Goal: Task Accomplishment & Management: Use online tool/utility

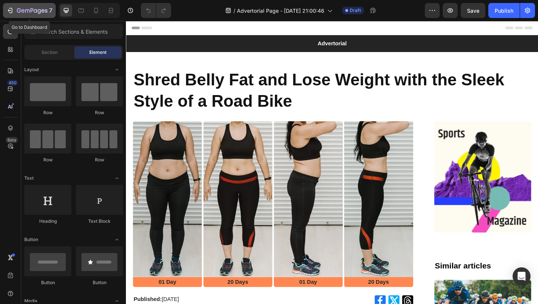
click at [13, 9] on icon "button" at bounding box center [9, 10] width 7 height 7
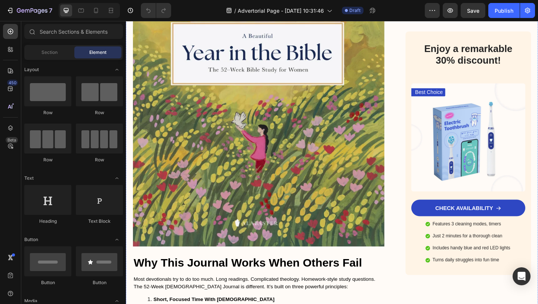
scroll to position [1493, 0]
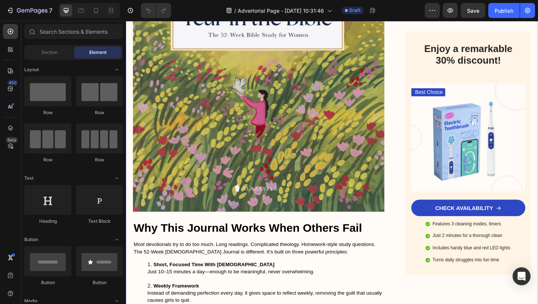
click at [279, 135] on img at bounding box center [270, 49] width 274 height 358
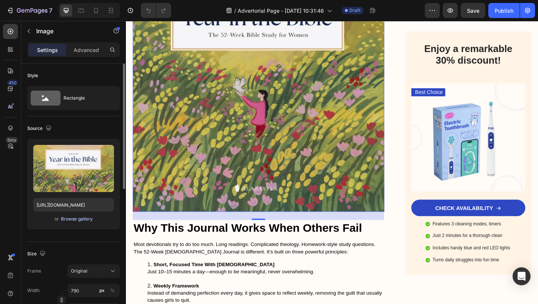
click at [76, 218] on div "Browse gallery" at bounding box center [77, 218] width 32 height 7
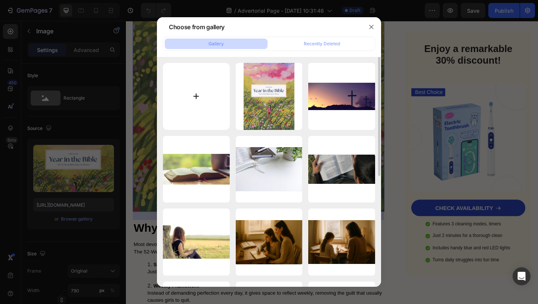
click at [196, 86] on input "file" at bounding box center [196, 96] width 67 height 67
type input "C:\fakepath\Screenshot [DATE] 2.28.39 PM.png"
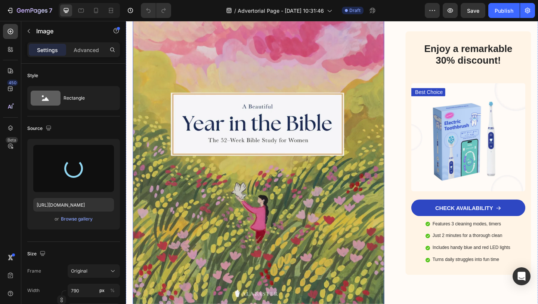
type input "[URL][DOMAIN_NAME]"
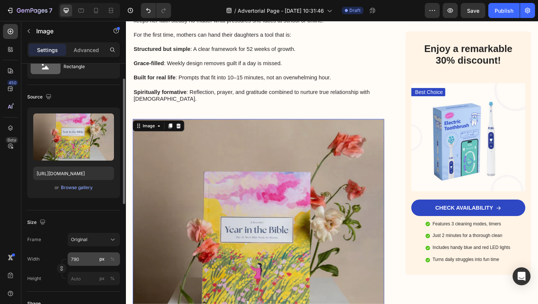
scroll to position [31, 0]
click at [77, 275] on input "px %" at bounding box center [94, 277] width 52 height 13
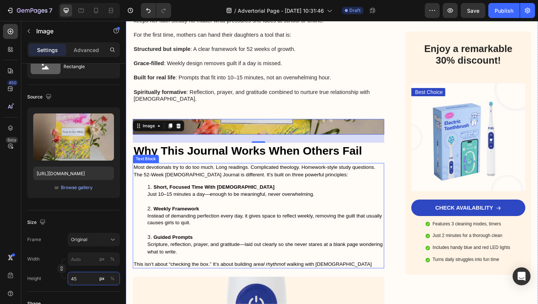
type input "450"
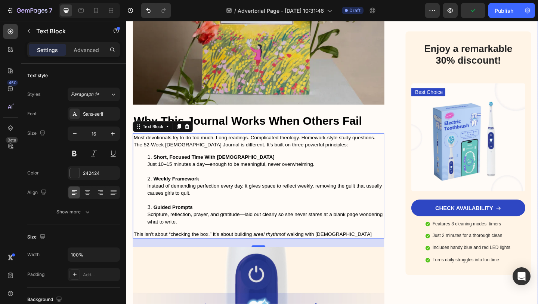
scroll to position [1483, 0]
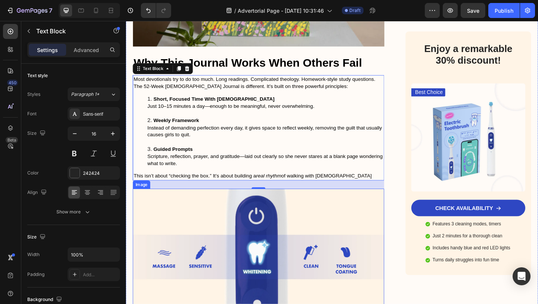
click at [302, 203] on img at bounding box center [270, 272] width 274 height 139
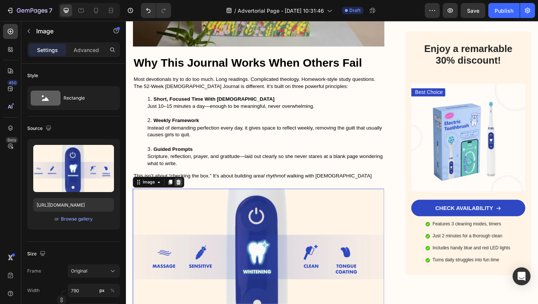
click at [182, 193] on icon at bounding box center [183, 195] width 5 height 5
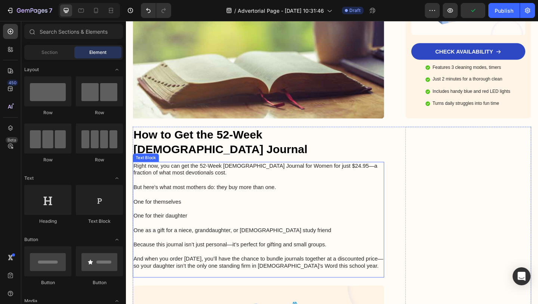
scroll to position [1816, 0]
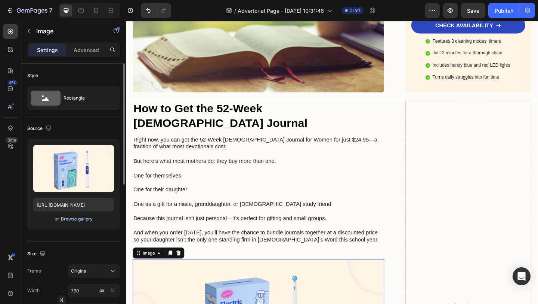
click at [77, 219] on div "Browse gallery" at bounding box center [77, 218] width 32 height 7
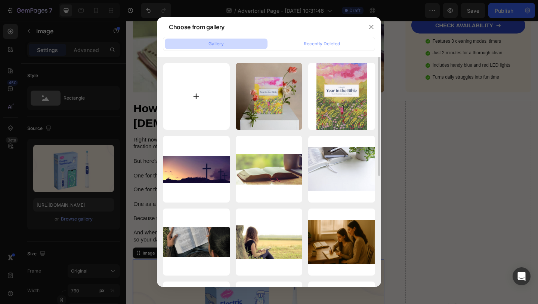
click at [184, 106] on input "file" at bounding box center [196, 96] width 67 height 67
type input "C:\fakepath\Screenshot [DATE] 2.30.43 PM.png"
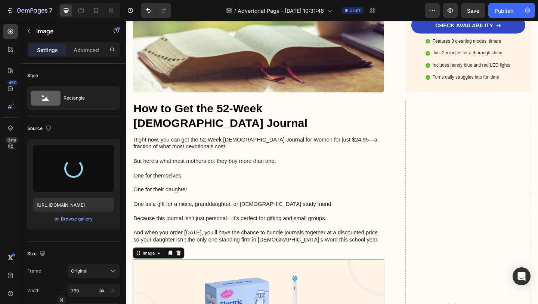
type input "[URL][DOMAIN_NAME]"
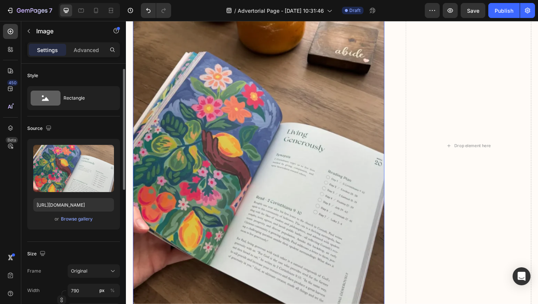
scroll to position [91, 0]
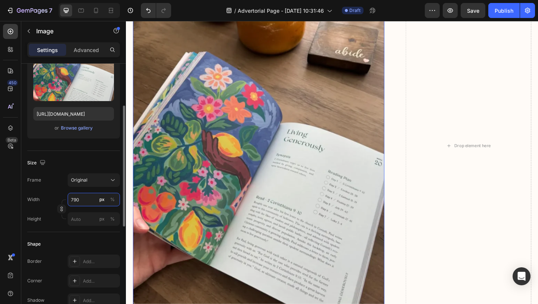
click at [83, 197] on input "790" at bounding box center [94, 199] width 52 height 13
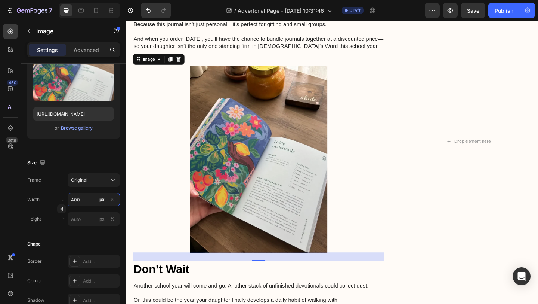
scroll to position [1936, 0]
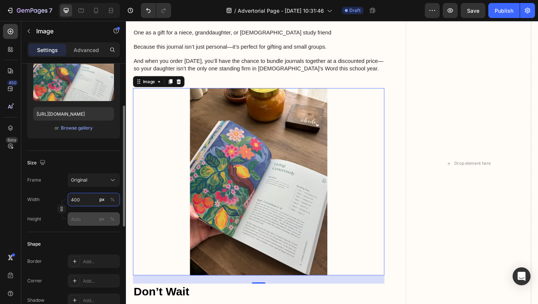
type input "400"
click at [82, 217] on input "px %" at bounding box center [94, 218] width 52 height 13
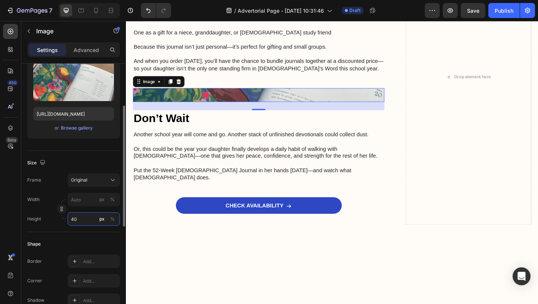
type input "400"
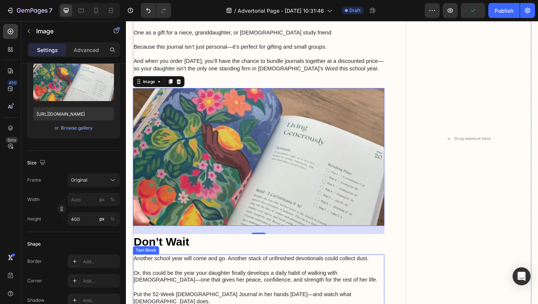
click at [249, 275] on p "Another school year will come and go. Another stack of unfinished devotionals c…" at bounding box center [270, 279] width 272 height 8
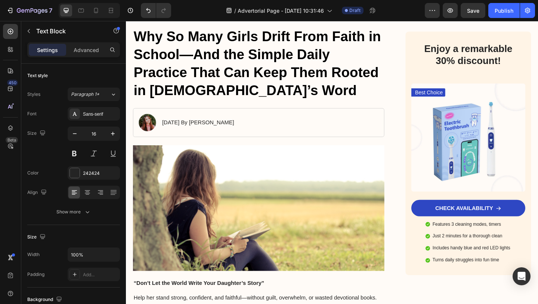
scroll to position [0, 0]
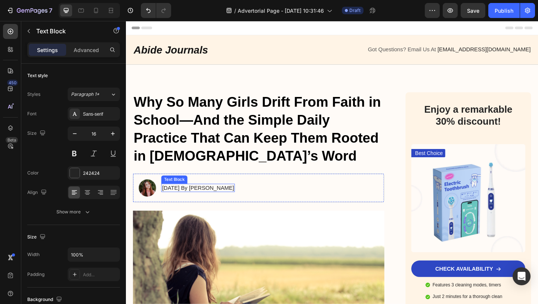
click at [244, 203] on p "[DATE] By [PERSON_NAME]" at bounding box center [204, 203] width 79 height 8
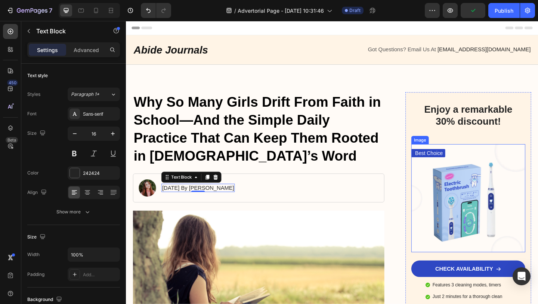
click at [507, 207] on img at bounding box center [499, 213] width 124 height 117
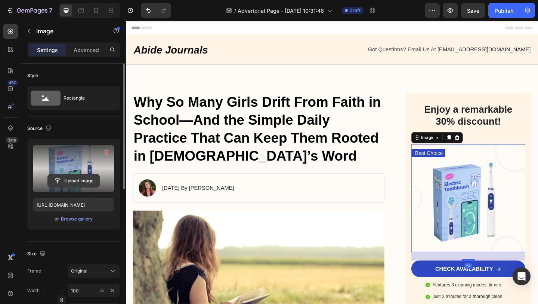
click at [80, 182] on input "file" at bounding box center [74, 180] width 52 height 13
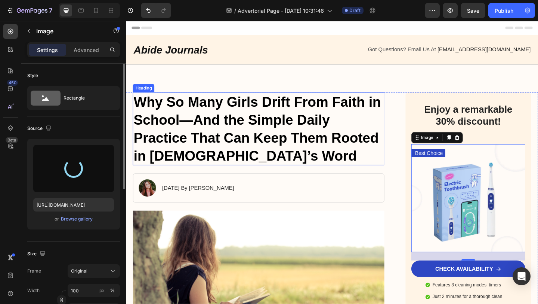
type input "[URL][DOMAIN_NAME]"
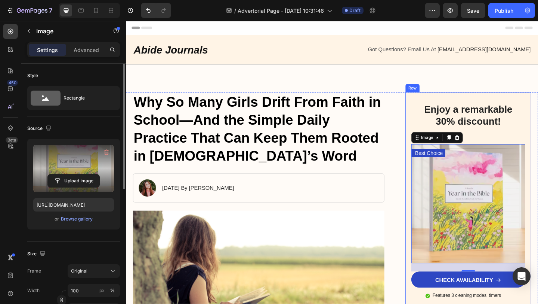
click at [523, 142] on div "Enjoy a remarkable 30% discount! Heading Best Choice Text Block Image 24 CHECK …" at bounding box center [499, 236] width 124 height 253
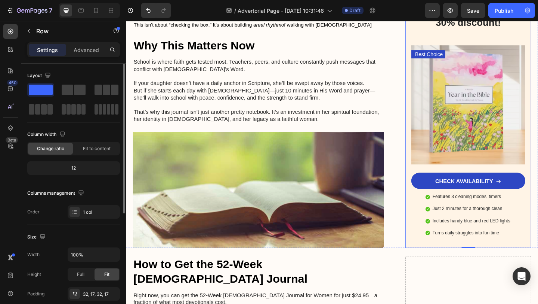
scroll to position [1669, 0]
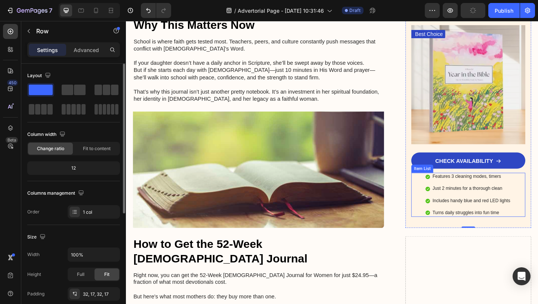
click at [508, 200] on p "Just 2 minutes for a thorough clean" at bounding box center [502, 203] width 84 height 6
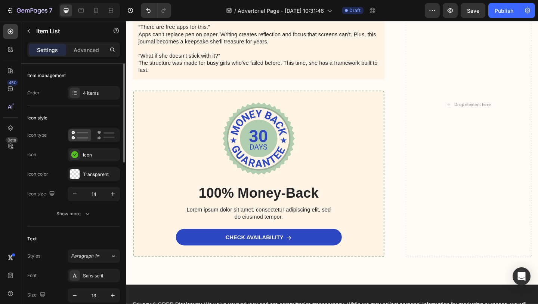
scroll to position [2355, 0]
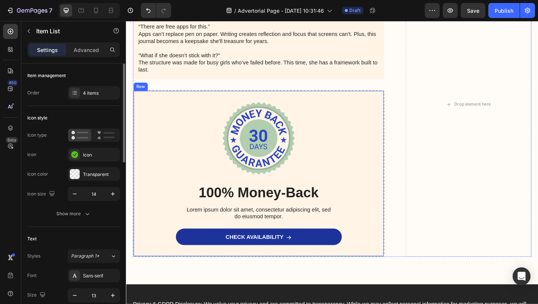
click at [304, 256] on icon at bounding box center [303, 256] width 5 height 4
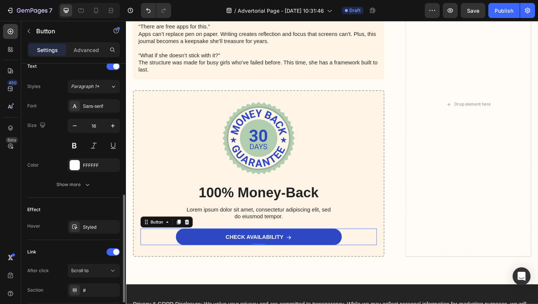
scroll to position [373, 0]
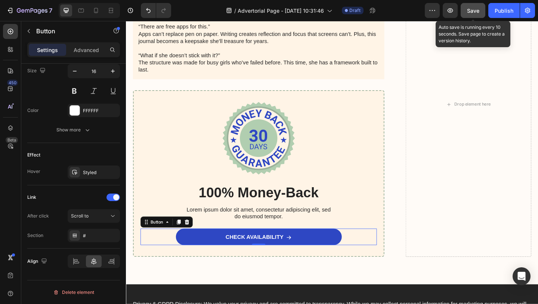
click at [476, 10] on span "Save" at bounding box center [473, 10] width 12 height 6
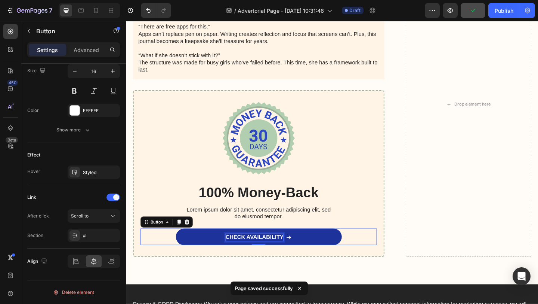
click at [280, 255] on p "CHECK AVAILABILITY" at bounding box center [265, 256] width 63 height 8
click at [319, 258] on link "CHECK AVAILABILITY" at bounding box center [270, 255] width 181 height 18
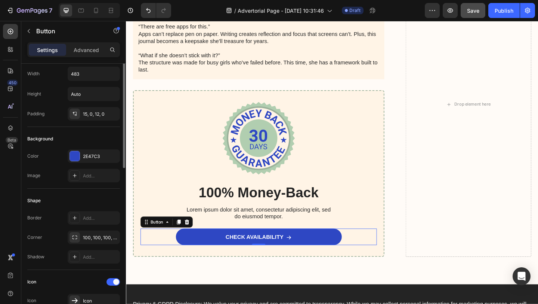
scroll to position [0, 0]
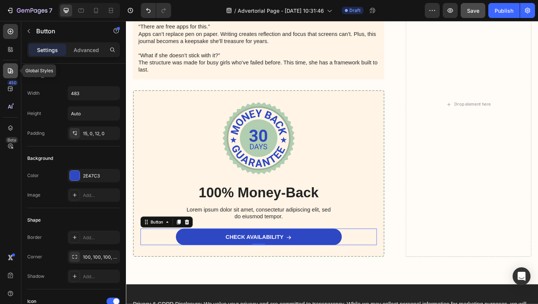
click at [8, 66] on div at bounding box center [10, 70] width 15 height 15
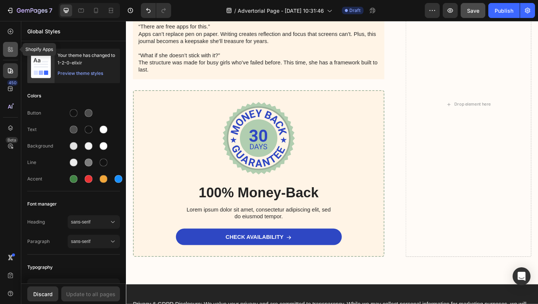
click at [11, 53] on div at bounding box center [10, 49] width 15 height 15
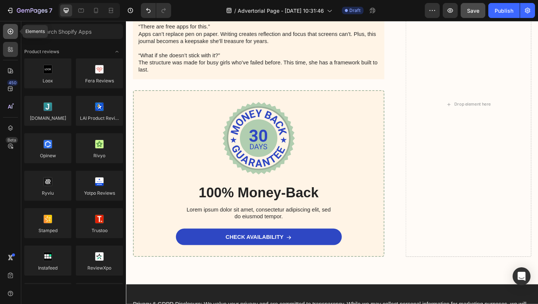
click at [12, 34] on icon at bounding box center [10, 31] width 7 height 7
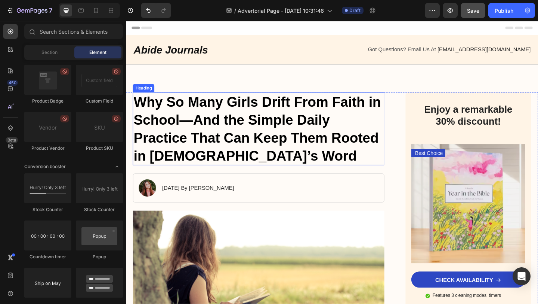
click at [243, 139] on h1 "Why So Many Girls Drift From Faith in School—And the Simple Daily Practice That…" at bounding box center [270, 137] width 274 height 79
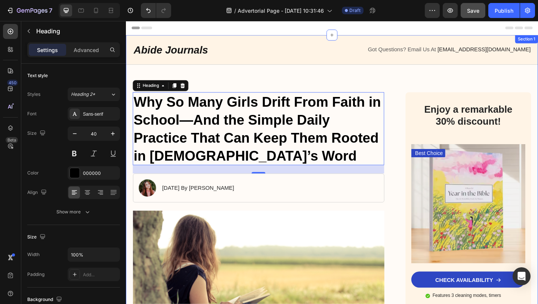
click at [267, 59] on h2 "Abide Journals" at bounding box center [238, 52] width 211 height 16
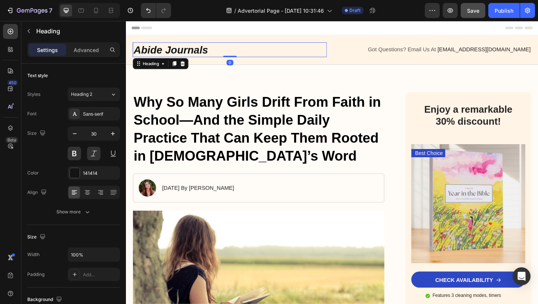
click at [359, 58] on div "Got Questions? Email Us At [EMAIL_ADDRESS][DOMAIN_NAME] Text Block" at bounding box center [461, 52] width 211 height 16
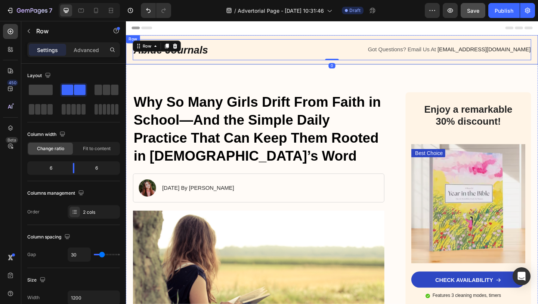
click at [335, 37] on div "Abide Journals Heading Got Questions? Email Us At [EMAIL_ADDRESS][DOMAIN_NAME] …" at bounding box center [350, 52] width 449 height 32
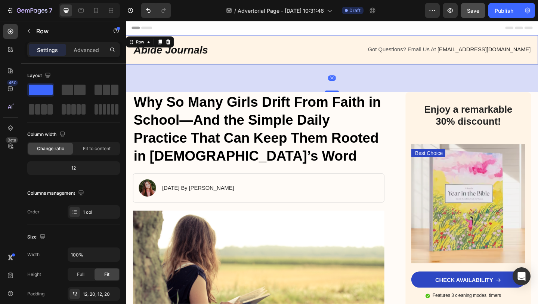
click at [333, 39] on div "Abide Journals Heading Got Questions? Email Us At [EMAIL_ADDRESS][DOMAIN_NAME] …" at bounding box center [350, 52] width 449 height 32
click at [333, 47] on h2 "Abide Journals" at bounding box center [238, 52] width 211 height 16
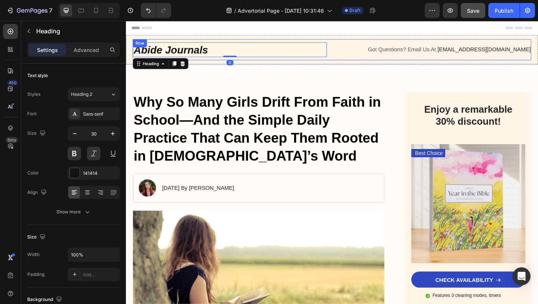
click at [354, 56] on div "Abide Journals Heading 0 Got Questions? Email Us At [EMAIL_ADDRESS][DOMAIN_NAME…" at bounding box center [350, 52] width 434 height 23
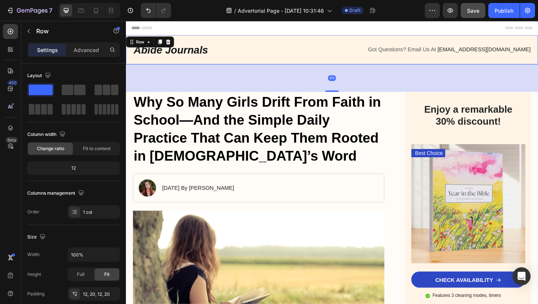
click at [328, 67] on div "Abide Journals Heading Got Questions? Email Us At [EMAIL_ADDRESS][DOMAIN_NAME] …" at bounding box center [350, 52] width 449 height 32
click at [328, 61] on div "Abide Journals Heading Got Questions? Email Us At [EMAIL_ADDRESS][DOMAIN_NAME] …" at bounding box center [350, 52] width 434 height 23
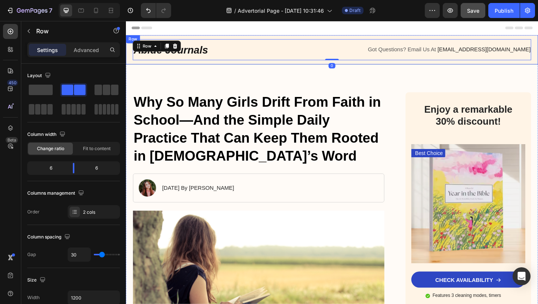
click at [254, 40] on div "Abide Journals Heading Got Questions? Email Us At [EMAIL_ADDRESS][DOMAIN_NAME] …" at bounding box center [350, 52] width 449 height 32
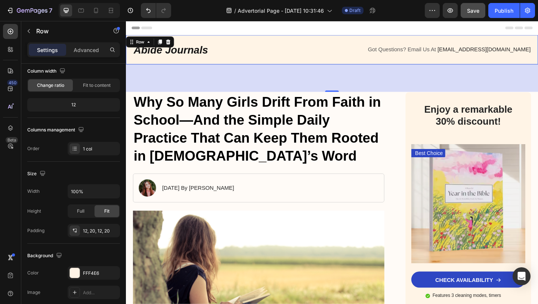
scroll to position [195, 0]
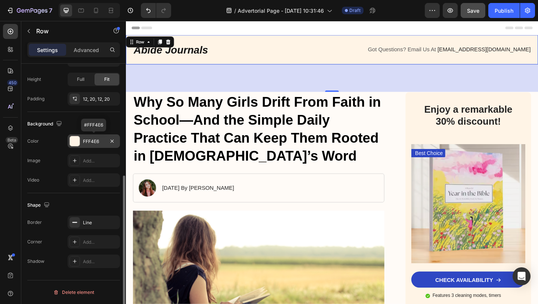
click at [76, 141] on div at bounding box center [75, 141] width 10 height 10
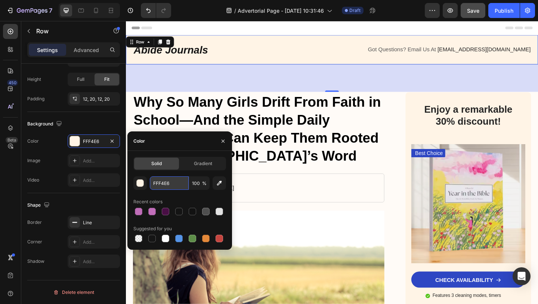
click at [163, 185] on input "FFF4E6" at bounding box center [169, 182] width 39 height 13
paste input "#f768a8"
type input "#f768a8"
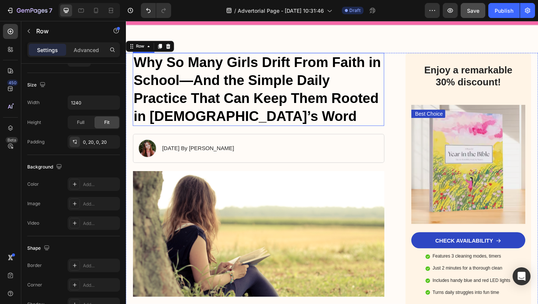
scroll to position [0, 0]
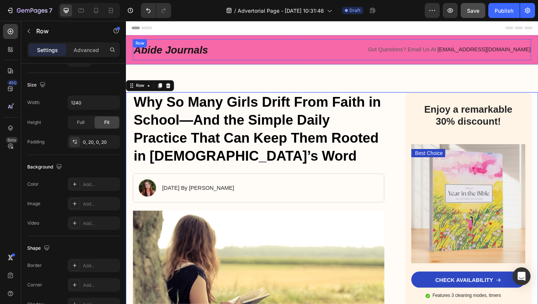
click at [367, 63] on div "Abide Journals Heading Got Questions? Email Us At [EMAIL_ADDRESS][DOMAIN_NAME] …" at bounding box center [350, 52] width 434 height 23
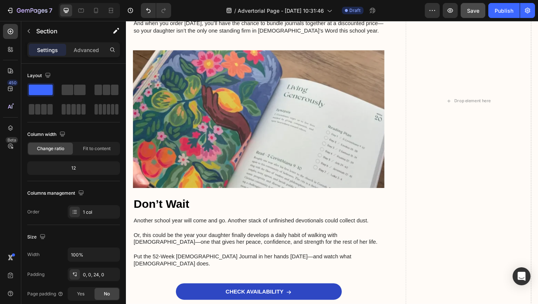
scroll to position [1978, 0]
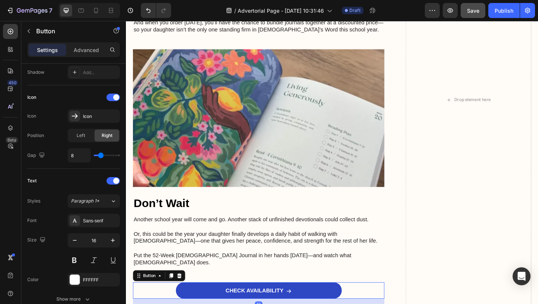
scroll to position [373, 0]
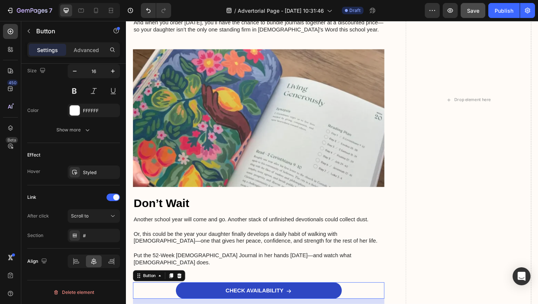
click at [83, 56] on div "Settings Advanced" at bounding box center [73, 49] width 93 height 15
click at [81, 52] on p "Advanced" at bounding box center [86, 50] width 25 height 8
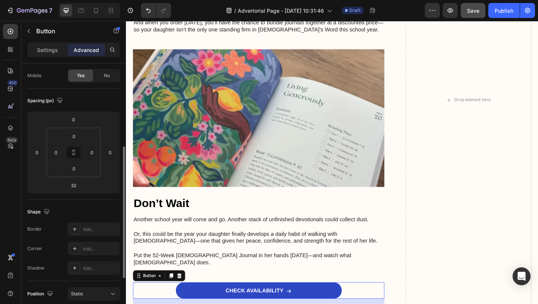
scroll to position [0, 0]
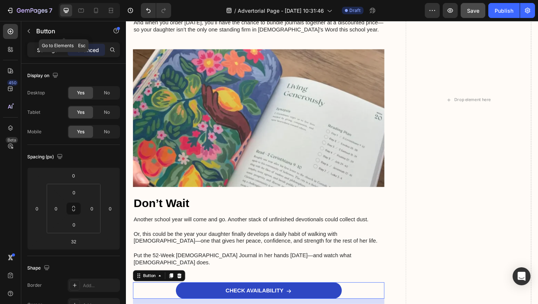
click at [52, 45] on div "Settings" at bounding box center [47, 50] width 37 height 12
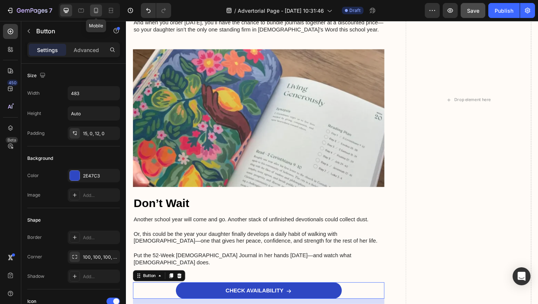
click at [96, 11] on icon at bounding box center [95, 10] width 7 height 7
type input "100%"
type input "14"
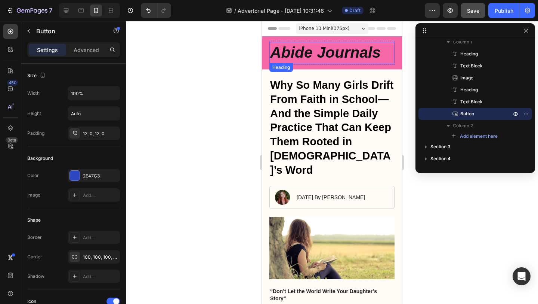
click at [343, 55] on h2 "Abide Journals" at bounding box center [332, 52] width 125 height 21
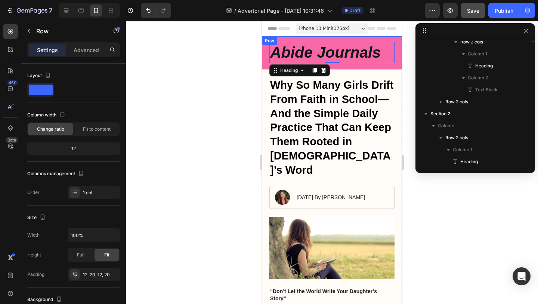
click at [294, 39] on div "Abide Journals Heading 0 Got Questions? Email Us At [EMAIL_ADDRESS][DOMAIN_NAME…" at bounding box center [332, 52] width 140 height 33
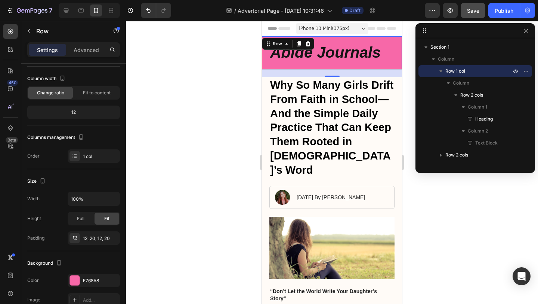
scroll to position [175, 0]
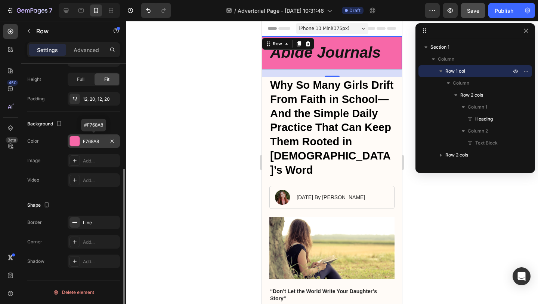
click at [82, 141] on div "F768A8" at bounding box center [94, 140] width 52 height 13
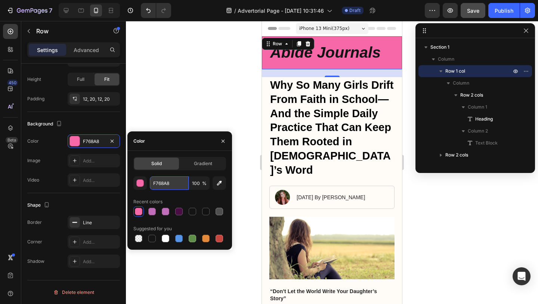
click at [161, 181] on input "F768A8" at bounding box center [169, 182] width 39 height 13
paste input "#71a3c1"
type input "#71a3c1"
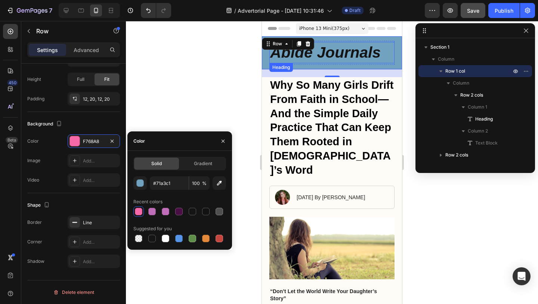
click at [320, 53] on h2 "Abide Journals" at bounding box center [332, 52] width 125 height 21
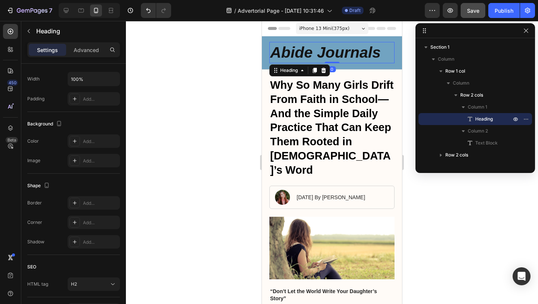
click at [320, 53] on h2 "Abide Journals" at bounding box center [332, 52] width 125 height 21
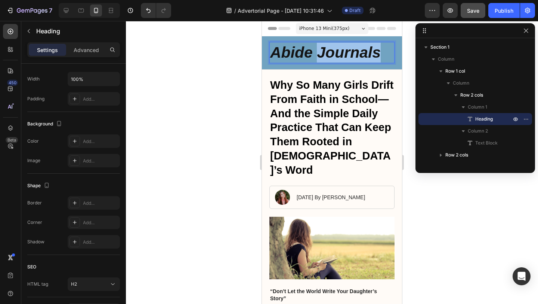
scroll to position [0, 0]
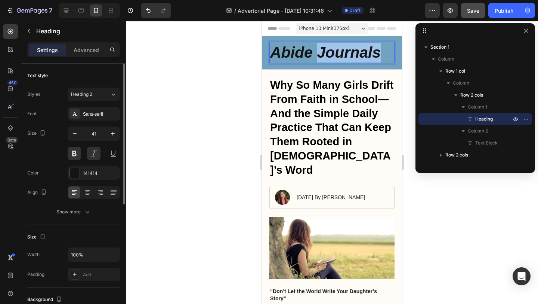
click at [320, 53] on p "Abide Journals" at bounding box center [332, 53] width 124 height 20
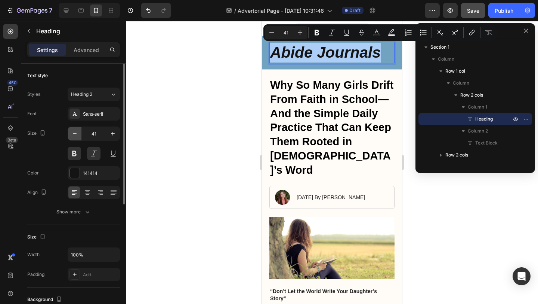
click at [72, 136] on icon "button" at bounding box center [74, 133] width 7 height 7
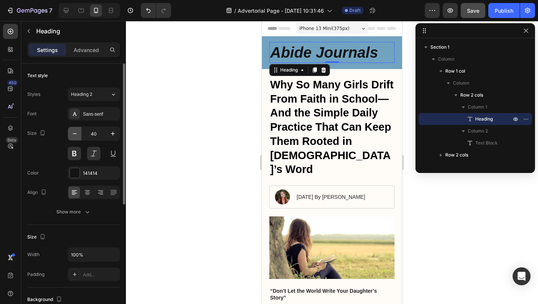
click at [73, 135] on icon "button" at bounding box center [74, 133] width 7 height 7
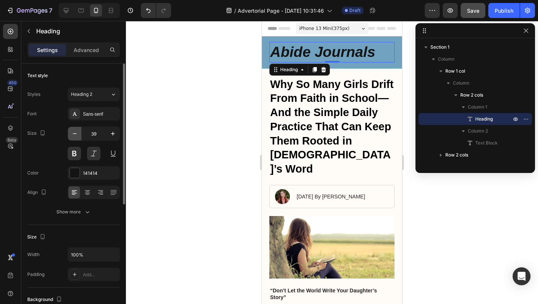
click at [73, 135] on icon "button" at bounding box center [74, 133] width 7 height 7
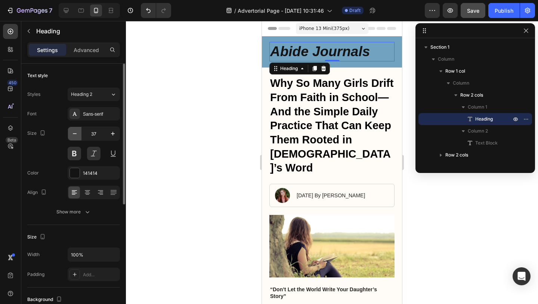
click at [73, 135] on icon "button" at bounding box center [74, 133] width 7 height 7
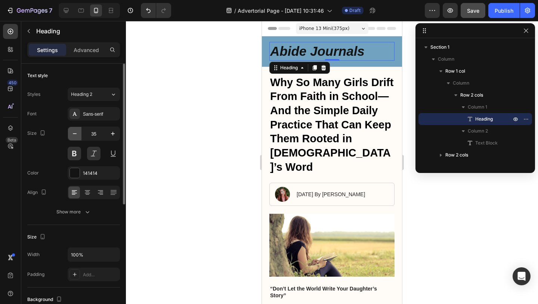
click at [73, 135] on icon "button" at bounding box center [74, 133] width 7 height 7
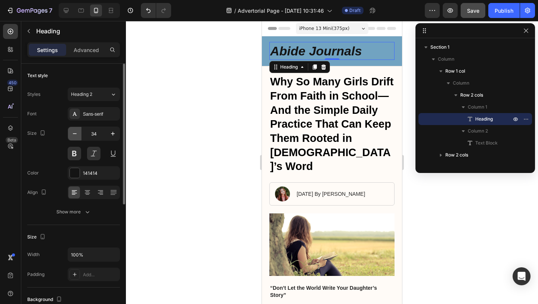
click at [73, 135] on icon "button" at bounding box center [74, 133] width 7 height 7
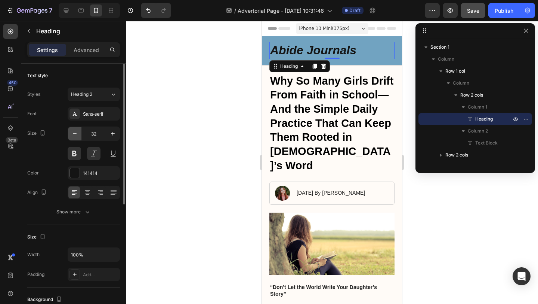
click at [73, 135] on icon "button" at bounding box center [74, 133] width 7 height 7
type input "31"
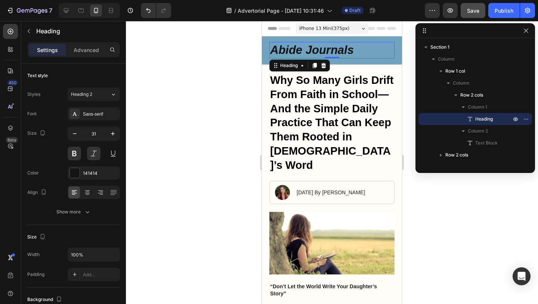
click at [210, 162] on div at bounding box center [332, 162] width 412 height 283
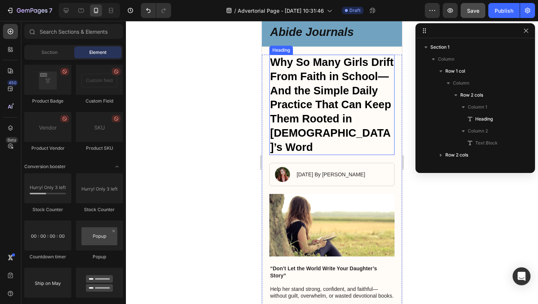
scroll to position [18, 0]
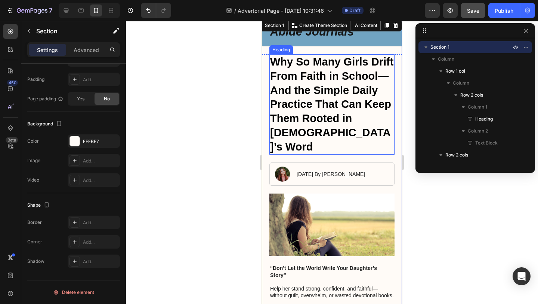
scroll to position [0, 0]
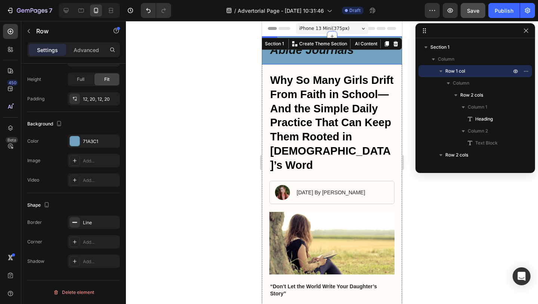
click at [357, 61] on div "Abide Journals Heading Got Questions? Email Us At [EMAIL_ADDRESS][DOMAIN_NAME] …" at bounding box center [332, 50] width 140 height 28
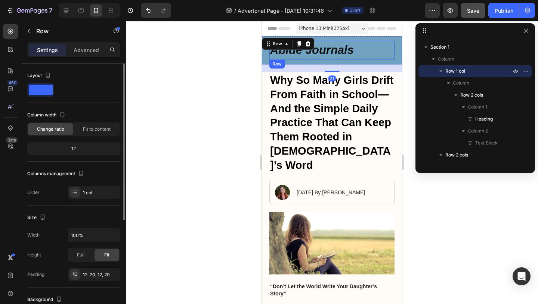
click at [358, 58] on h2 "Abide Journals" at bounding box center [332, 50] width 125 height 16
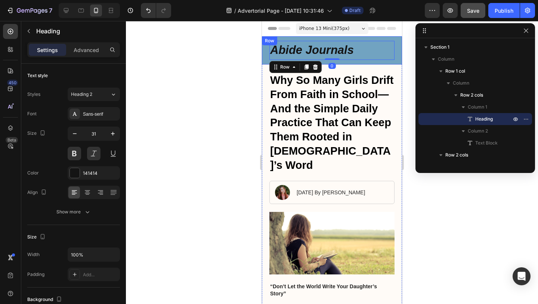
click at [359, 60] on div "Abide Journals Heading Got Questions? Email Us At [EMAIL_ADDRESS][DOMAIN_NAME] …" at bounding box center [332, 50] width 140 height 28
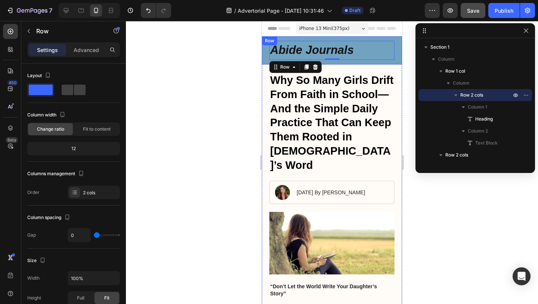
click at [266, 46] on div "Abide Journals Heading Got Questions? Email Us At [EMAIL_ADDRESS][DOMAIN_NAME] …" at bounding box center [332, 50] width 140 height 28
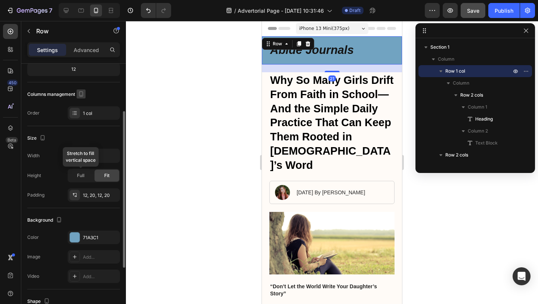
scroll to position [175, 0]
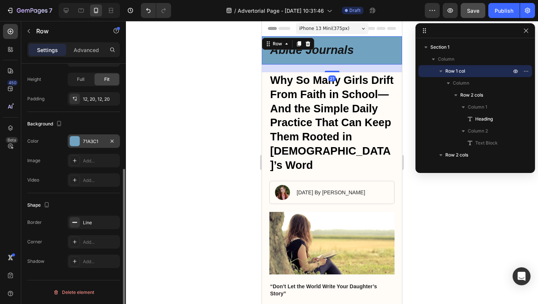
click at [78, 141] on div at bounding box center [75, 141] width 10 height 10
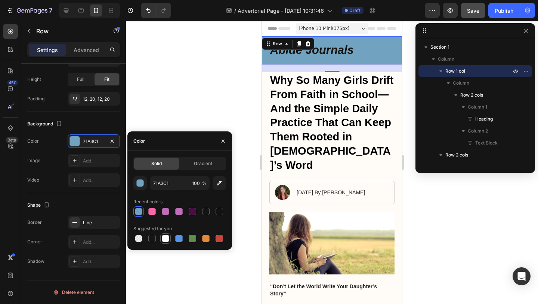
click at [165, 241] on div at bounding box center [165, 237] width 7 height 7
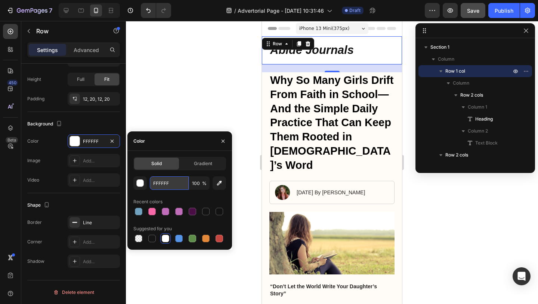
click at [171, 185] on input "FFFFFF" at bounding box center [169, 182] width 39 height 13
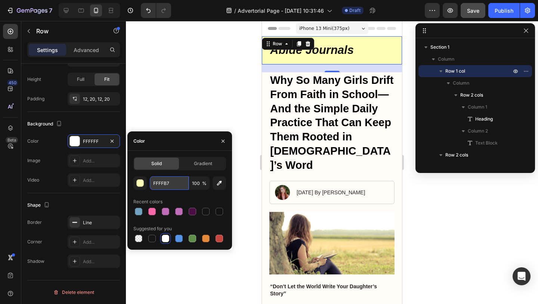
click at [162, 183] on input "FFFFB7" at bounding box center [169, 182] width 39 height 13
click at [169, 192] on div "FFFB7 100 % Recent colors Suggested for you" at bounding box center [179, 209] width 93 height 67
click at [164, 237] on div at bounding box center [165, 237] width 7 height 7
type input "FFFFFF"
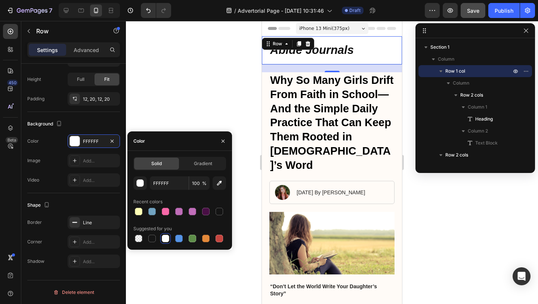
click at [247, 184] on div at bounding box center [332, 162] width 412 height 283
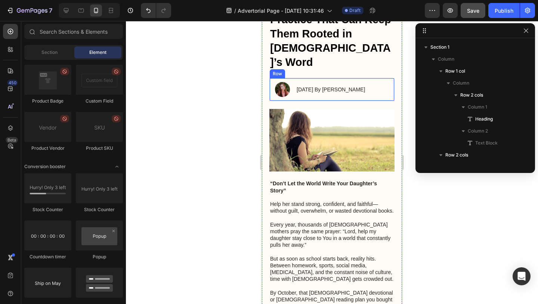
scroll to position [96, 0]
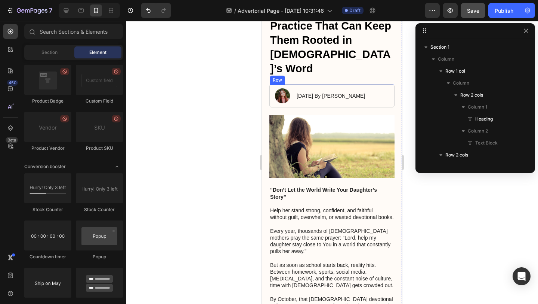
click at [330, 92] on div "[DATE] By [PERSON_NAME]" at bounding box center [330, 96] width 69 height 8
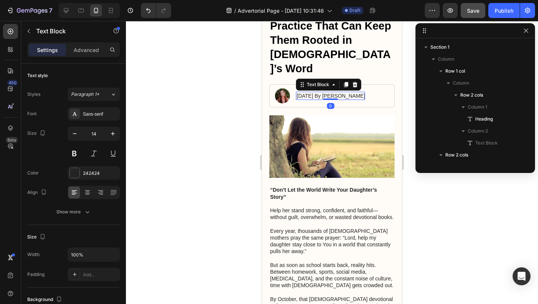
scroll to position [141, 0]
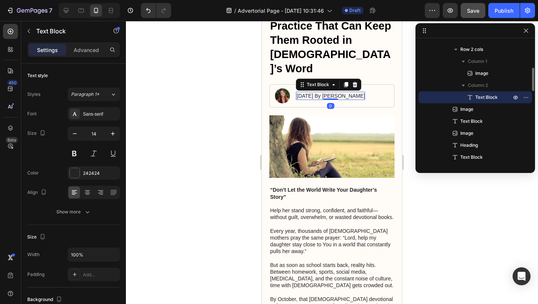
click at [322, 92] on p "[DATE] By [PERSON_NAME]" at bounding box center [331, 95] width 68 height 7
click at [311, 92] on p "[DATE] By [PERSON_NAME]" at bounding box center [331, 95] width 68 height 7
click at [331, 92] on p "[DATE] By [PERSON_NAME]" at bounding box center [331, 95] width 68 height 7
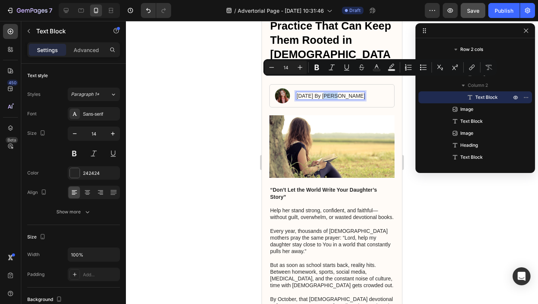
click at [335, 92] on p "[DATE] By [PERSON_NAME]" at bounding box center [331, 95] width 68 height 7
click at [333, 92] on p "[DATE] By [PERSON_NAME]" at bounding box center [331, 95] width 68 height 7
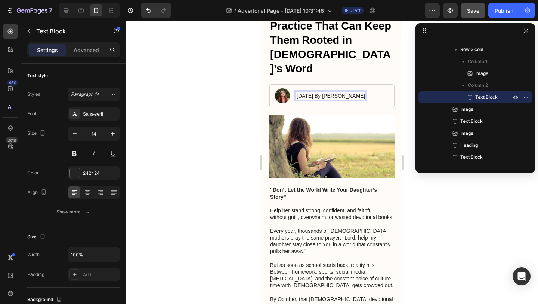
click at [335, 92] on p "[DATE] By [PERSON_NAME]" at bounding box center [331, 95] width 68 height 7
click at [351, 92] on p "[DATE] By [PERSON_NAME]" at bounding box center [331, 95] width 68 height 7
click at [364, 92] on p "[DATE] By [PERSON_NAME]" at bounding box center [331, 95] width 68 height 7
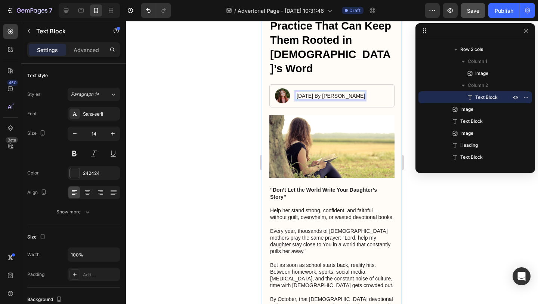
click at [339, 187] on strong "“Don’t Let the World Write Your Daughter’s Story”" at bounding box center [323, 193] width 107 height 13
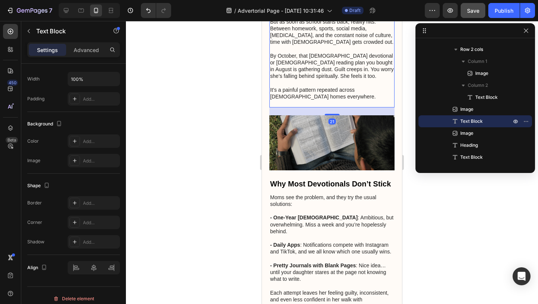
scroll to position [367, 0]
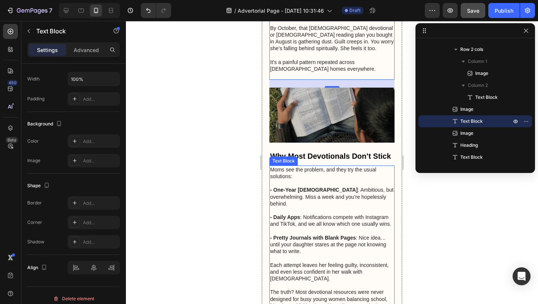
click at [340, 207] on p "- Daily Apps : Notifications compete with Instagram and TikTok, and we all know…" at bounding box center [332, 217] width 124 height 21
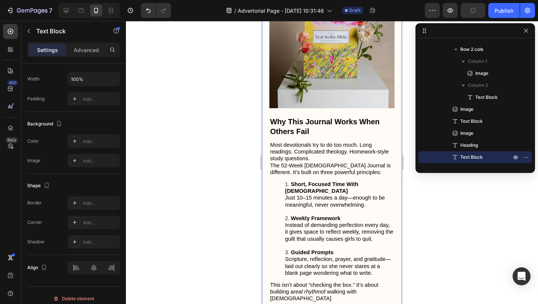
scroll to position [1358, 0]
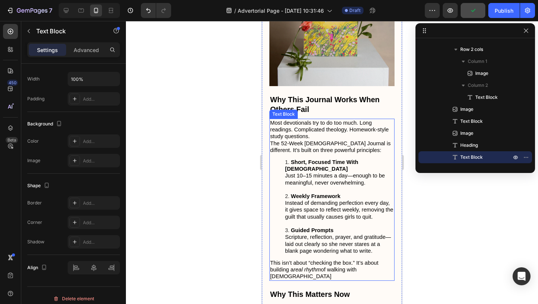
click at [339, 179] on div "Most devotionals try to do too much. Long readings. Complicated theology. Homew…" at bounding box center [332, 200] width 125 height 162
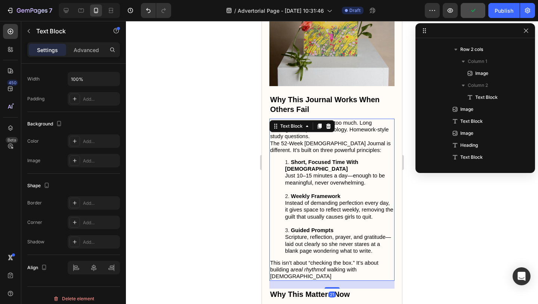
scroll to position [297, 0]
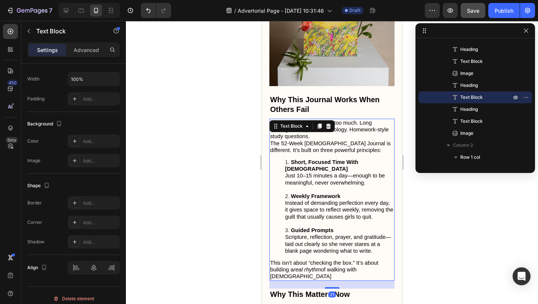
click at [285, 227] on li "Guided Prompts Scripture, reflection, prayer, and gratitude—laid out clearly so…" at bounding box center [339, 240] width 109 height 27
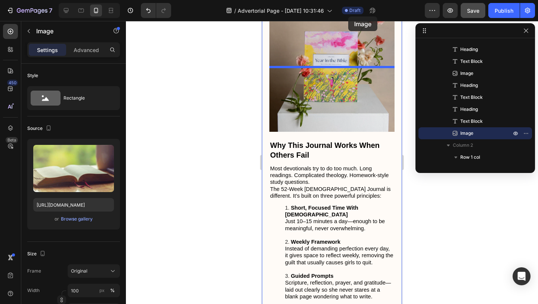
scroll to position [1292, 0]
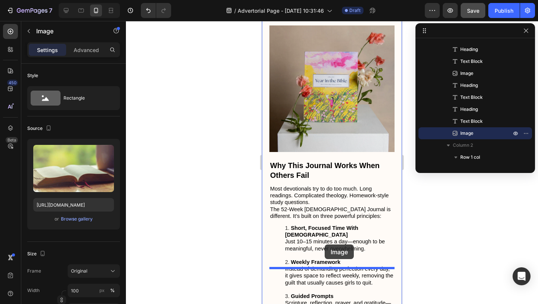
drag, startPoint x: 360, startPoint y: 191, endPoint x: 325, endPoint y: 244, distance: 63.7
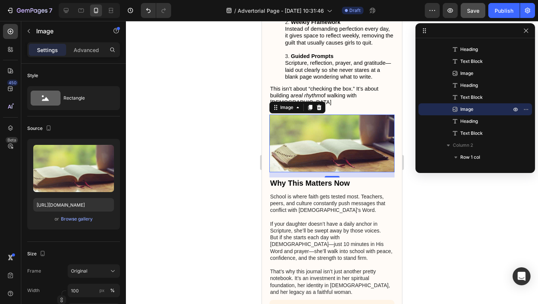
scroll to position [1539, 0]
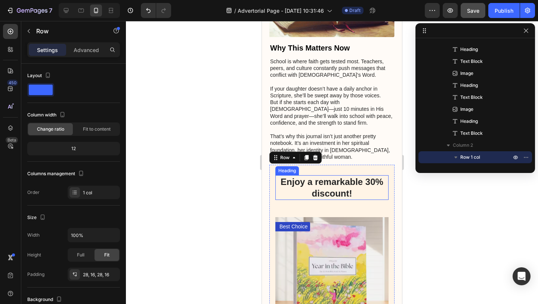
scroll to position [1675, 0]
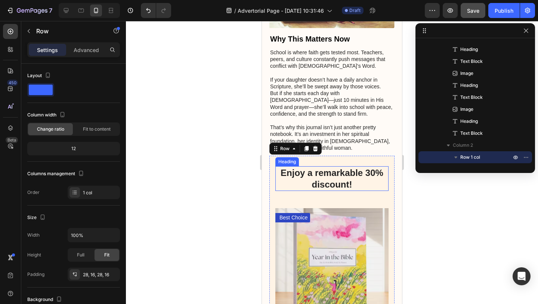
click at [351, 166] on h2 "Enjoy a remarkable 30% discount!" at bounding box center [332, 178] width 113 height 25
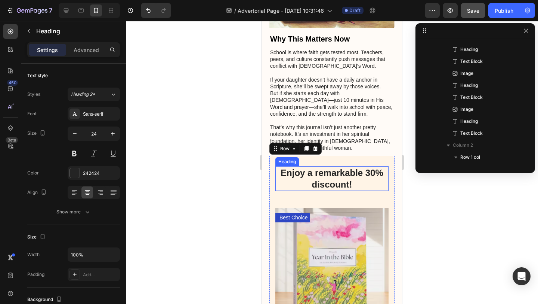
scroll to position [381, 0]
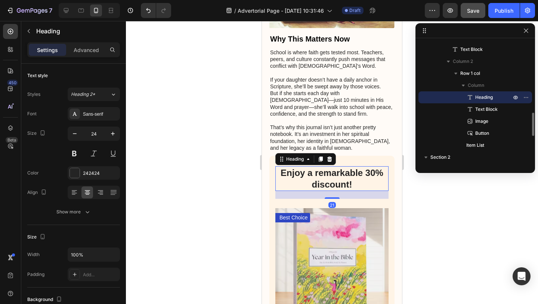
click at [337, 166] on h2 "Enjoy a remarkable 30% discount!" at bounding box center [332, 178] width 113 height 25
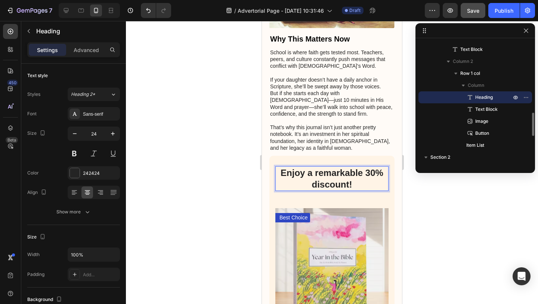
click at [337, 167] on p "Enjoy a remarkable 30% discount!" at bounding box center [332, 178] width 113 height 23
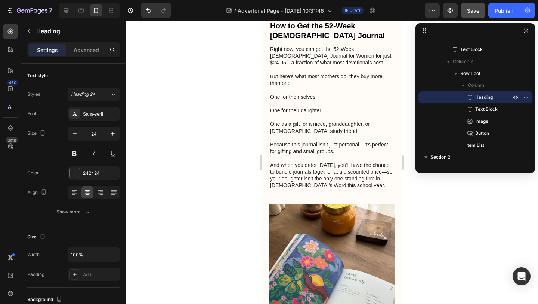
scroll to position [1956, 0]
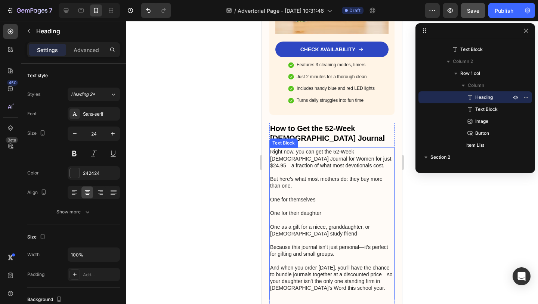
click at [331, 148] on p "Right now, you can get the 52-Week [DEMOGRAPHIC_DATA] Journal for Women for jus…" at bounding box center [332, 158] width 124 height 21
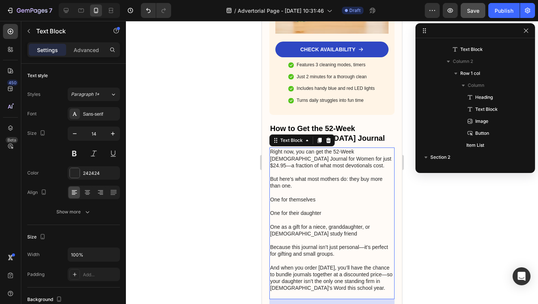
scroll to position [500, 0]
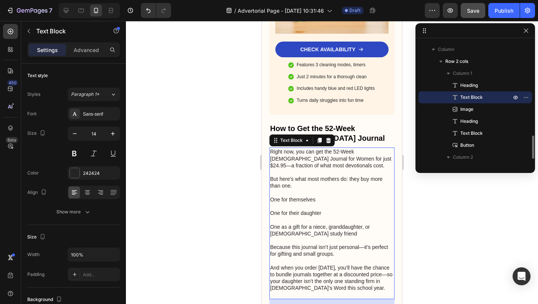
click at [313, 148] on p "Right now, you can get the 52-Week [DEMOGRAPHIC_DATA] Journal for Women for jus…" at bounding box center [332, 158] width 124 height 21
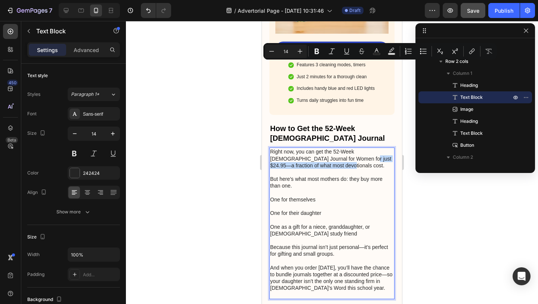
drag, startPoint x: 312, startPoint y: 71, endPoint x: 323, endPoint y: 67, distance: 11.9
click at [323, 148] on p "Right now, you can get the 52-Week [DEMOGRAPHIC_DATA] Journal for Women for jus…" at bounding box center [332, 158] width 124 height 21
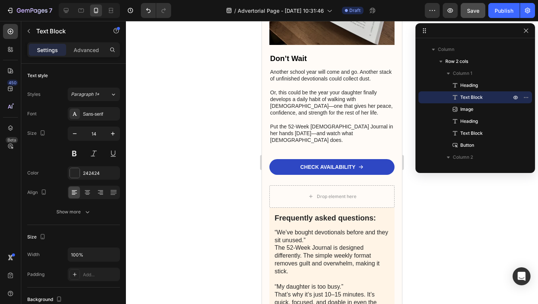
scroll to position [2323, 0]
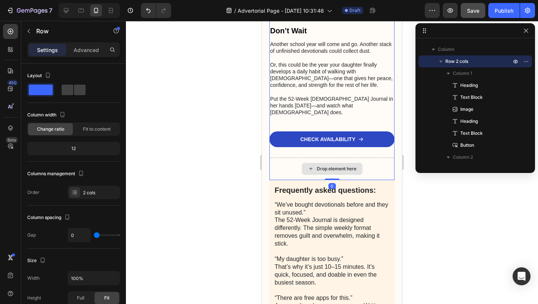
click at [289, 157] on div "Drop element here" at bounding box center [332, 168] width 125 height 22
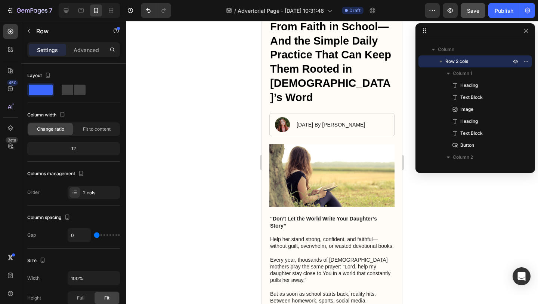
scroll to position [0, 0]
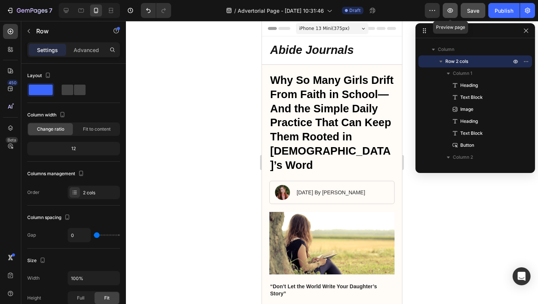
click at [454, 8] on icon "button" at bounding box center [450, 10] width 7 height 7
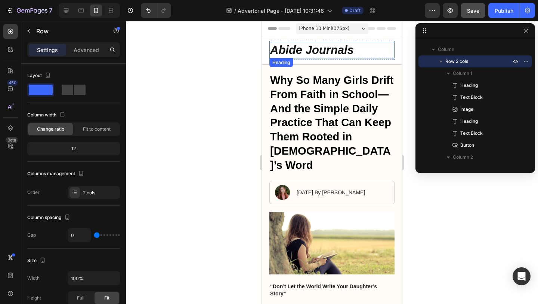
click at [365, 47] on h2 "Abide Journals" at bounding box center [332, 50] width 125 height 16
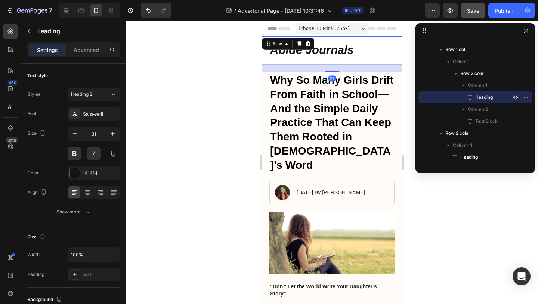
click at [366, 60] on div "Abide Journals Heading Got Questions? Email Us At [EMAIL_ADDRESS][DOMAIN_NAME] …" at bounding box center [332, 50] width 140 height 28
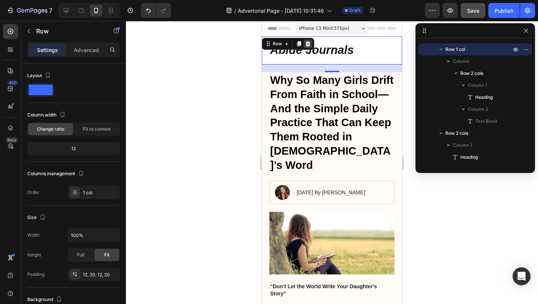
click at [309, 43] on icon at bounding box center [308, 43] width 5 height 5
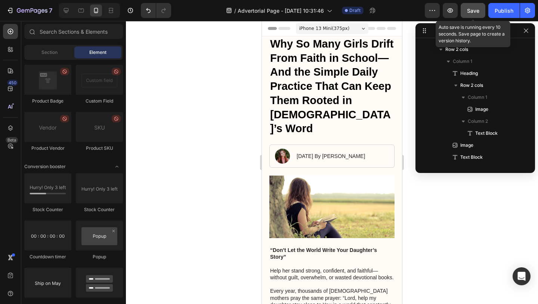
click at [476, 16] on button "Save" at bounding box center [473, 10] width 25 height 15
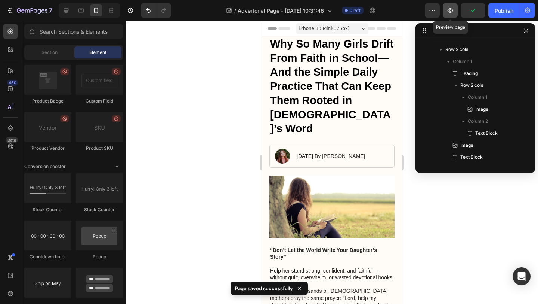
click at [455, 15] on button "button" at bounding box center [450, 10] width 15 height 15
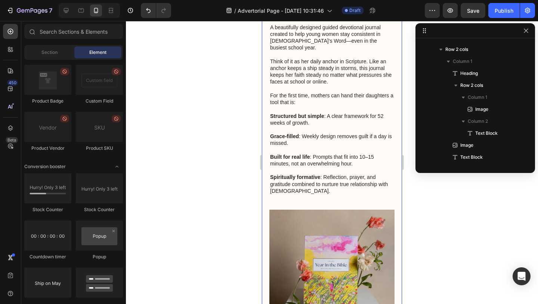
scroll to position [1149, 0]
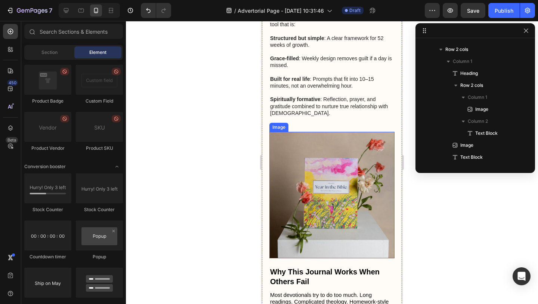
click at [323, 151] on img at bounding box center [332, 195] width 125 height 126
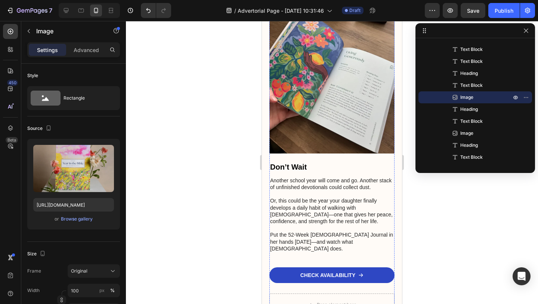
scroll to position [2294, 0]
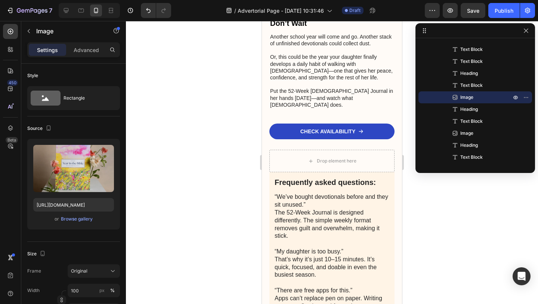
click at [464, 219] on div at bounding box center [332, 162] width 412 height 283
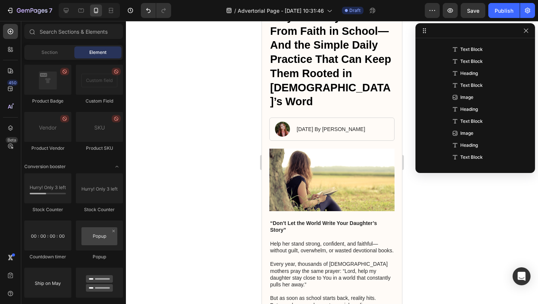
scroll to position [0, 0]
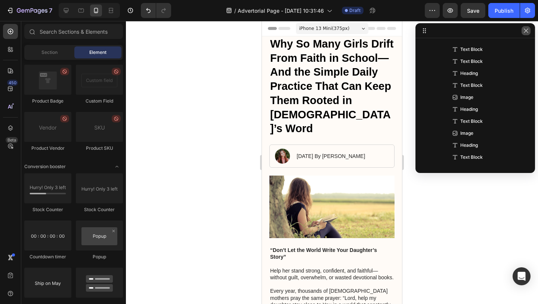
click at [530, 31] on button "button" at bounding box center [526, 30] width 9 height 9
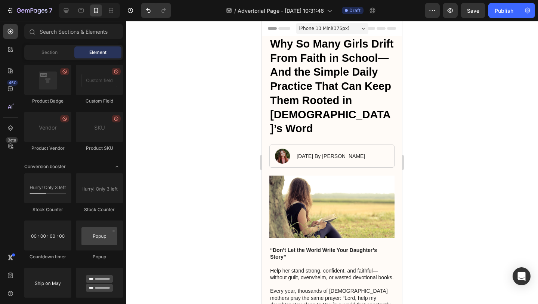
click at [448, 73] on div at bounding box center [332, 162] width 412 height 283
click at [112, 12] on icon at bounding box center [110, 10] width 7 height 7
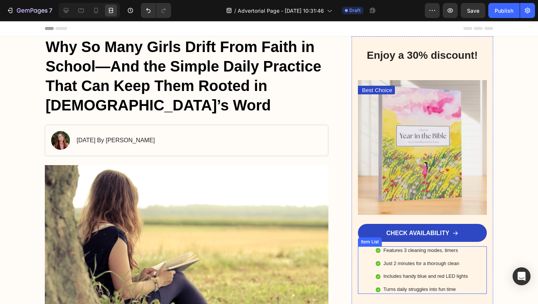
click at [426, 267] on div "Just 2 minutes for a thorough clean" at bounding box center [425, 263] width 87 height 9
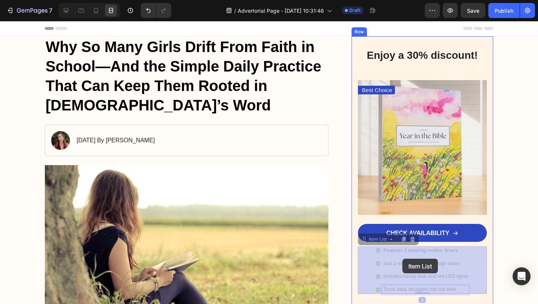
drag, startPoint x: 462, startPoint y: 289, endPoint x: 403, endPoint y: 259, distance: 66.0
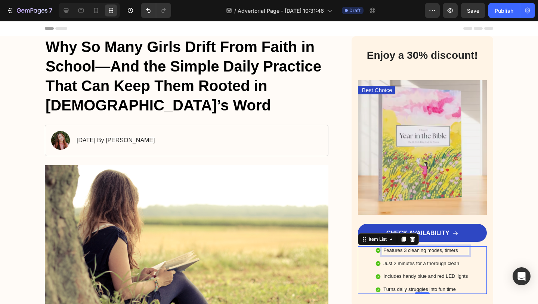
click at [404, 252] on p "Features 3 cleaning modes, timers" at bounding box center [426, 250] width 84 height 6
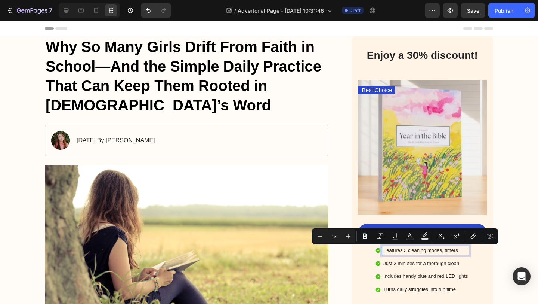
click at [404, 252] on p "Features 3 cleaning modes, timers" at bounding box center [426, 250] width 84 height 6
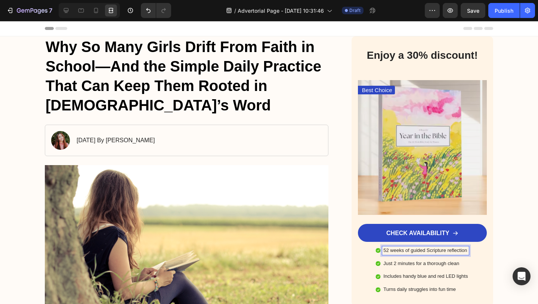
click at [387, 264] on p "Just 2 minutes for a thorough clean" at bounding box center [426, 263] width 84 height 6
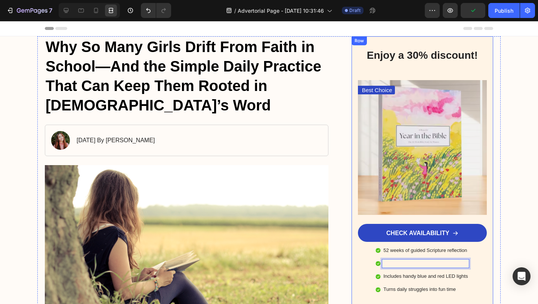
click at [354, 214] on div "Enjoy a 30% discount! Heading Best Choice Text Block Image CHECK AVAILABILITY B…" at bounding box center [423, 170] width 142 height 269
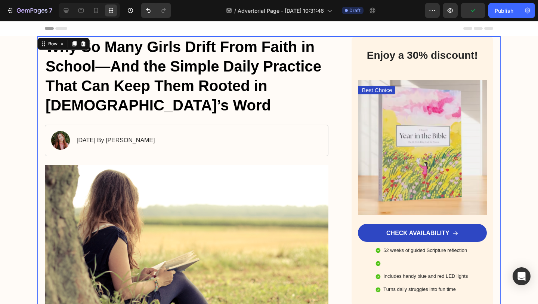
click at [387, 263] on p "Rich Text Editor. Editing area: main" at bounding box center [426, 263] width 84 height 6
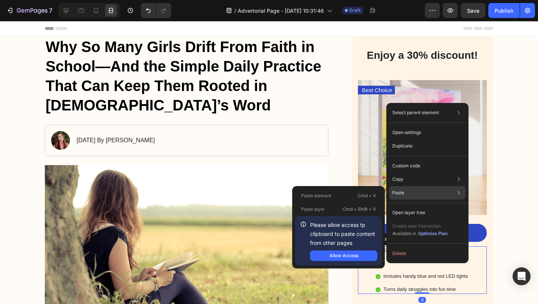
click at [405, 206] on div "Paste Paste element Cmd + V Paste style Cmd + Shift + V Please allow access tp …" at bounding box center [428, 212] width 76 height 13
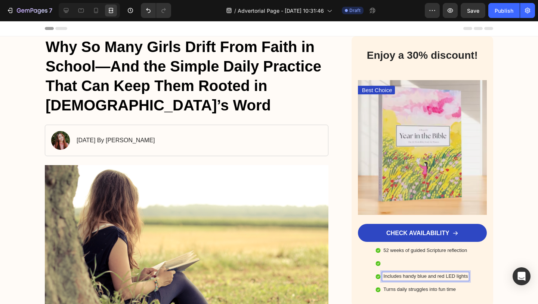
click at [397, 264] on p "Rich Text Editor. Editing area: main" at bounding box center [426, 263] width 84 height 6
click at [393, 276] on p "Includes handy blue and red LED lights" at bounding box center [426, 276] width 84 height 6
click at [394, 286] on p "Turns daily struggles into fun time" at bounding box center [426, 289] width 84 height 6
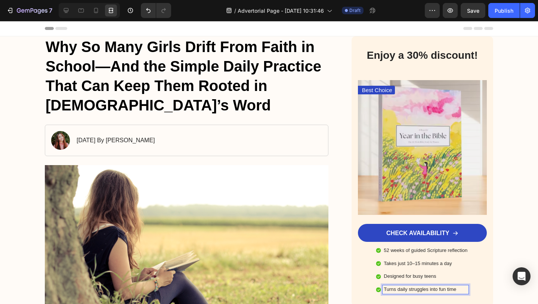
click at [394, 286] on p "Turns daily struggles into fun time" at bounding box center [426, 289] width 84 height 6
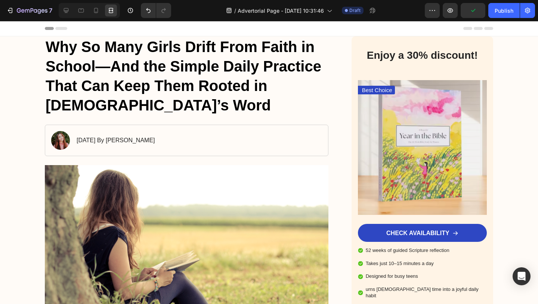
click at [398, 281] on div "52 weeks of guided Scripture reflection Takes just 10–15 minutes a day Designed…" at bounding box center [422, 273] width 129 height 54
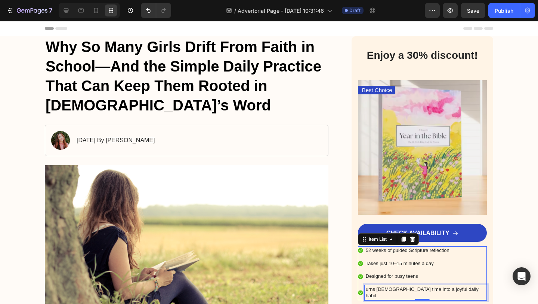
click at [396, 289] on p "urns [DEMOGRAPHIC_DATA] time into a joyful daily habit" at bounding box center [426, 292] width 120 height 13
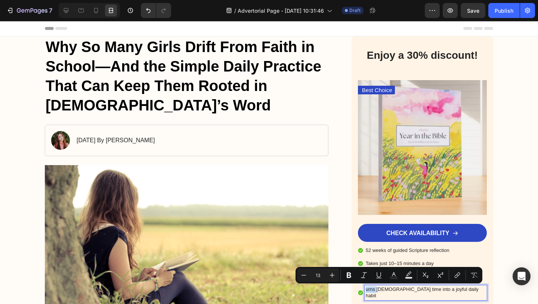
drag, startPoint x: 395, startPoint y: 289, endPoint x: 377, endPoint y: 288, distance: 17.9
click at [377, 288] on div "urns [DEMOGRAPHIC_DATA] time into a joyful daily habit" at bounding box center [422, 292] width 129 height 15
click at [385, 289] on p "urns [DEMOGRAPHIC_DATA] time into a joyful daily habit" at bounding box center [426, 292] width 120 height 13
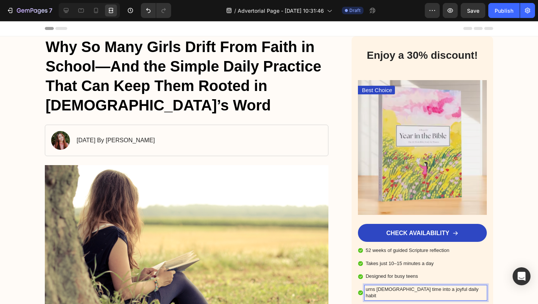
click at [384, 290] on div "urns [DEMOGRAPHIC_DATA] time into a joyful daily habit" at bounding box center [426, 292] width 122 height 15
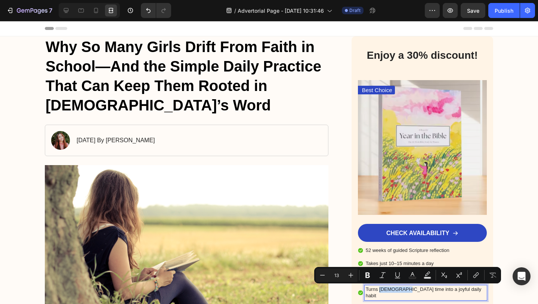
drag, startPoint x: 419, startPoint y: 289, endPoint x: 399, endPoint y: 289, distance: 20.2
click at [399, 289] on p "Turns [DEMOGRAPHIC_DATA] time into a joyful daily habit" at bounding box center [426, 292] width 120 height 13
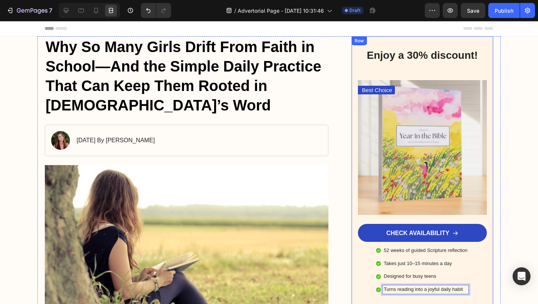
click at [352, 267] on div "Enjoy a 30% discount! Heading Best Choice Text Block Image CHECK AVAILABILITY B…" at bounding box center [423, 170] width 142 height 269
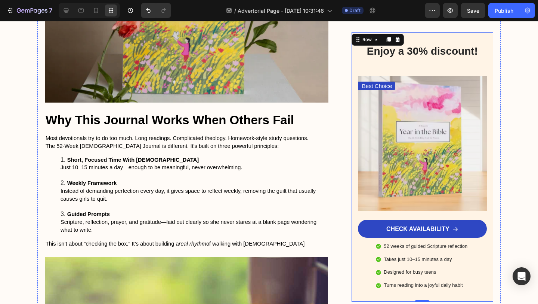
scroll to position [1329, 0]
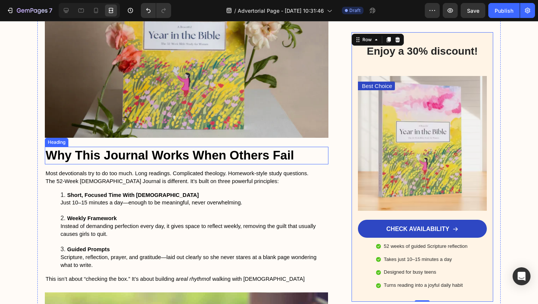
click at [215, 147] on h2 "Why This Journal Works When Others Fail" at bounding box center [187, 156] width 284 height 18
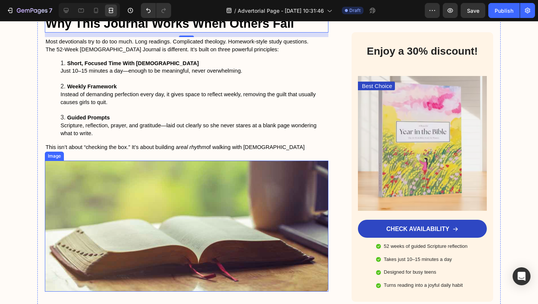
scroll to position [1512, 0]
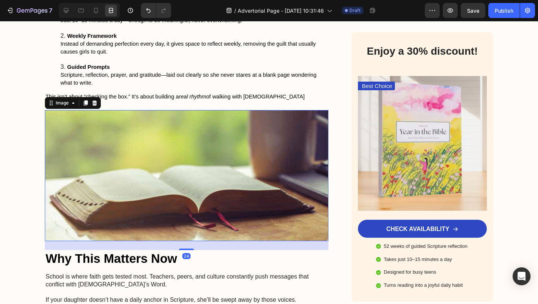
click at [178, 156] on img at bounding box center [187, 175] width 284 height 131
click at [94, 100] on icon at bounding box center [94, 102] width 5 height 5
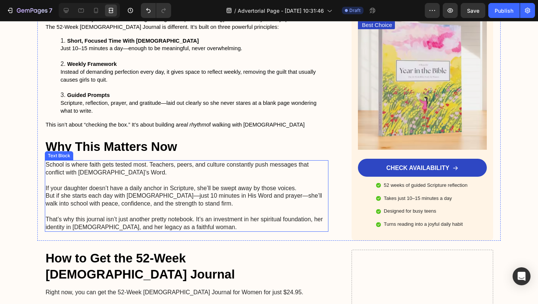
scroll to position [1382, 0]
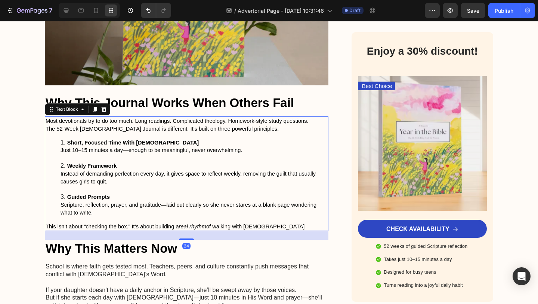
click at [123, 162] on li "Weekly Framework Instead of demanding perfection every day, it gives space to r…" at bounding box center [194, 177] width 267 height 31
click at [107, 106] on icon at bounding box center [104, 109] width 6 height 6
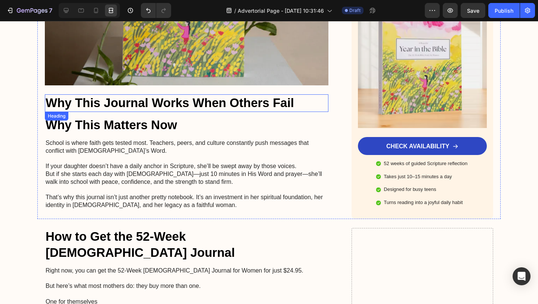
click at [98, 94] on h2 "Why This Journal Works When Others Fail" at bounding box center [187, 103] width 284 height 18
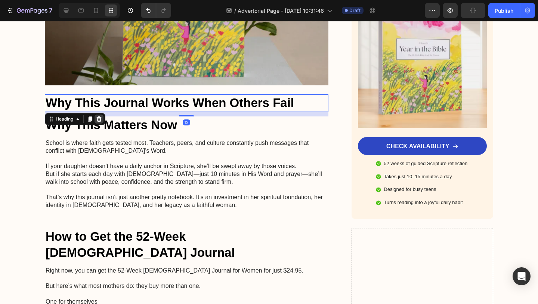
click at [101, 116] on icon at bounding box center [99, 119] width 6 height 6
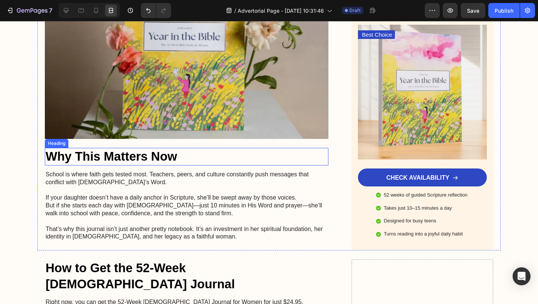
scroll to position [1405, 0]
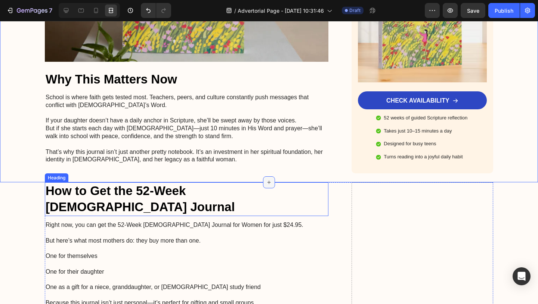
click at [268, 179] on icon at bounding box center [269, 182] width 6 height 6
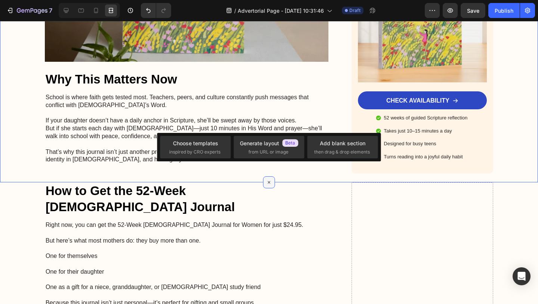
click at [268, 180] on icon at bounding box center [269, 182] width 5 height 5
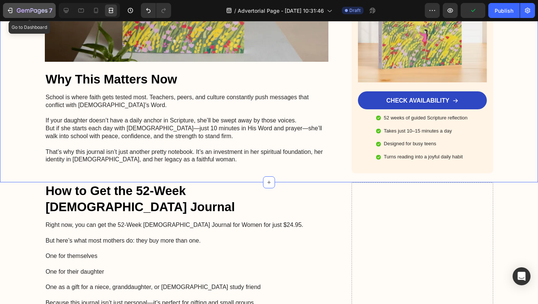
click at [31, 11] on icon "button" at bounding box center [32, 10] width 3 height 4
